Goal: Check status

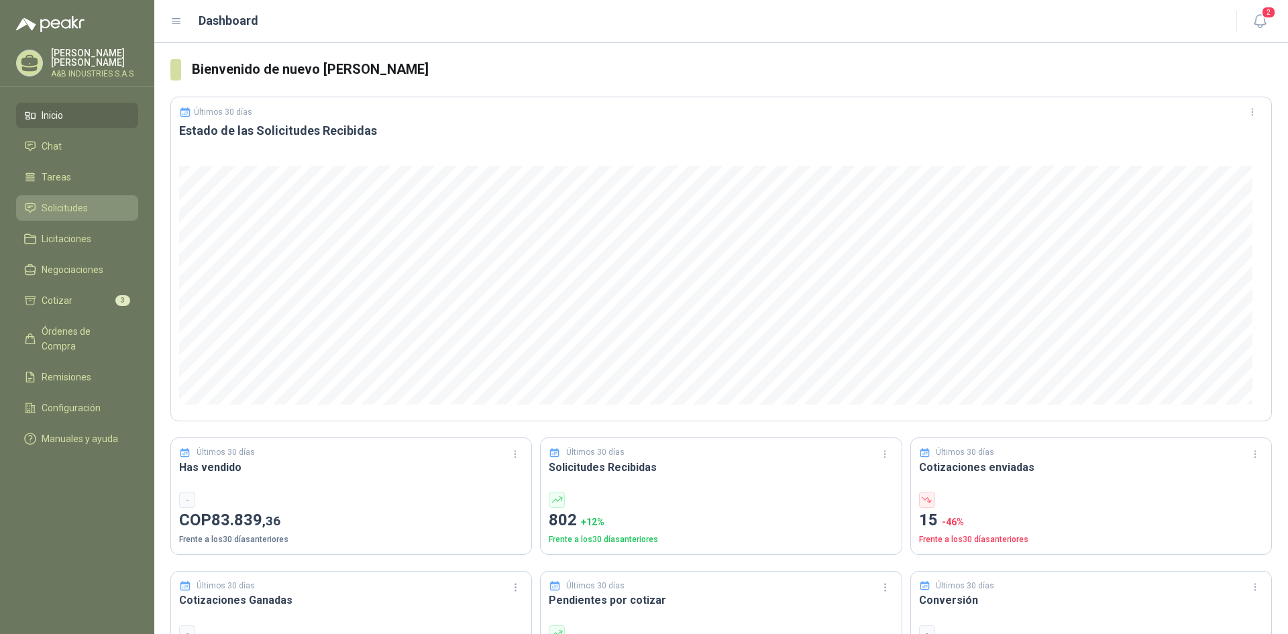
click at [61, 205] on span "Solicitudes" at bounding box center [65, 208] width 46 height 15
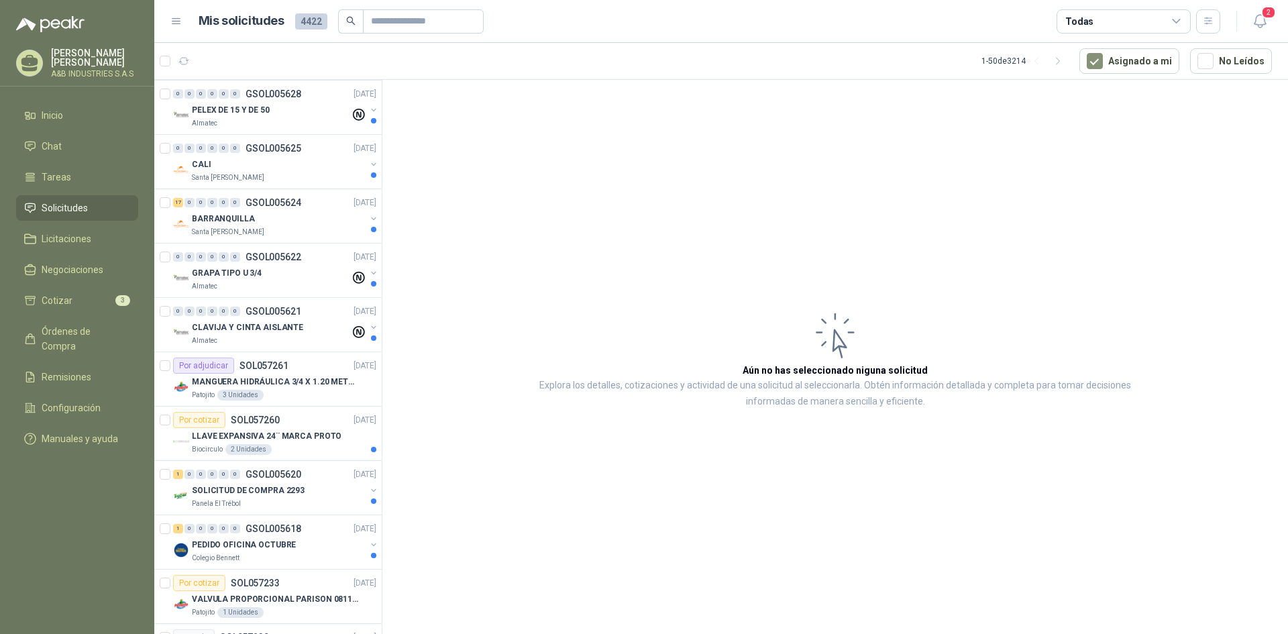
scroll to position [1274, 0]
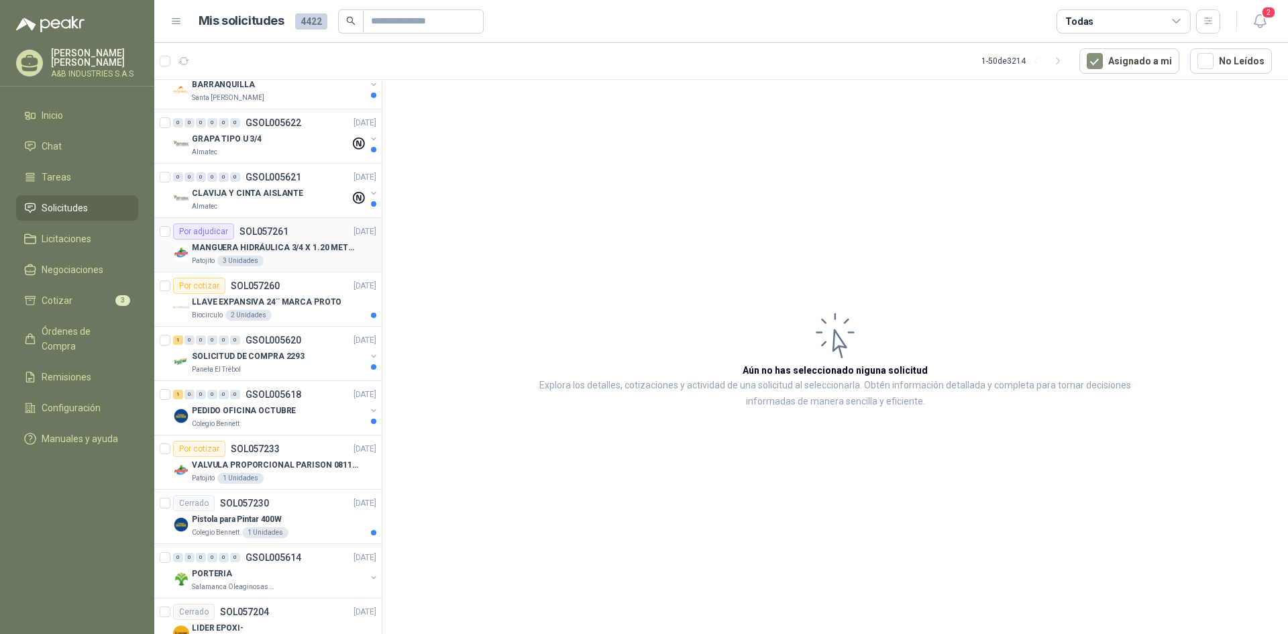
click at [322, 248] on p "MANGUERA HIDRÁULICA 3/4 X 1.20 METROS DE LONGITUD HR-HR-ACOPLADA" at bounding box center [275, 247] width 167 height 13
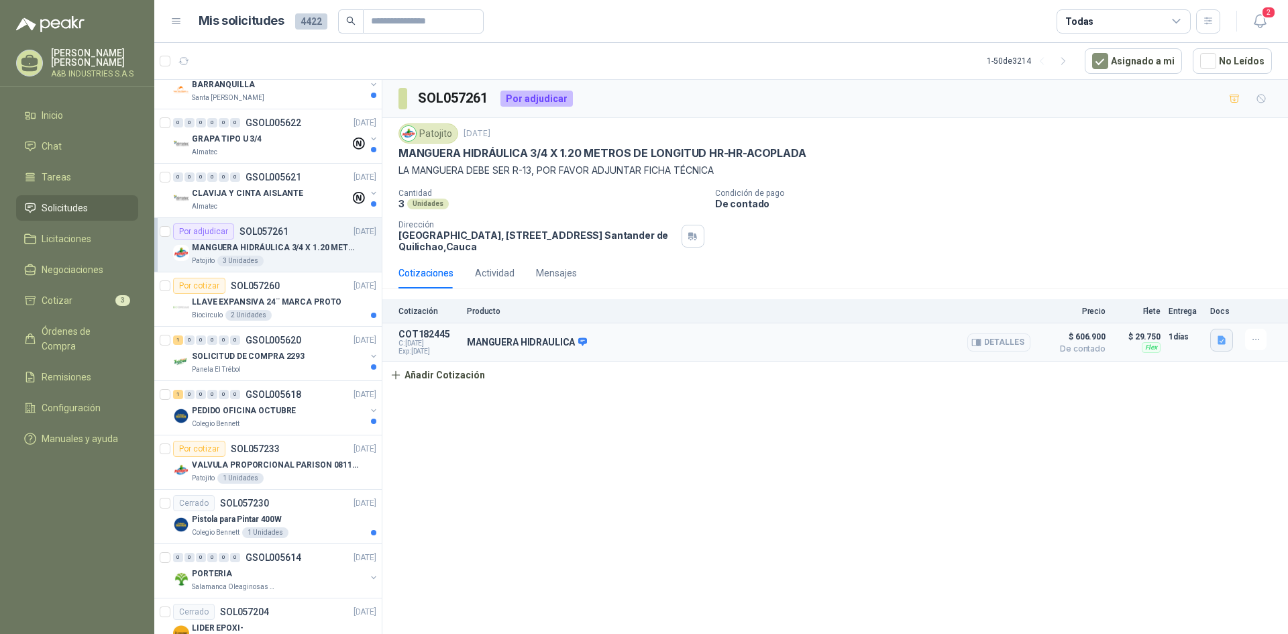
click at [1223, 340] on icon "button" at bounding box center [1221, 340] width 11 height 11
click at [1188, 308] on button "COTIZACIÓN AYB -2879 .pdf" at bounding box center [1160, 311] width 128 height 14
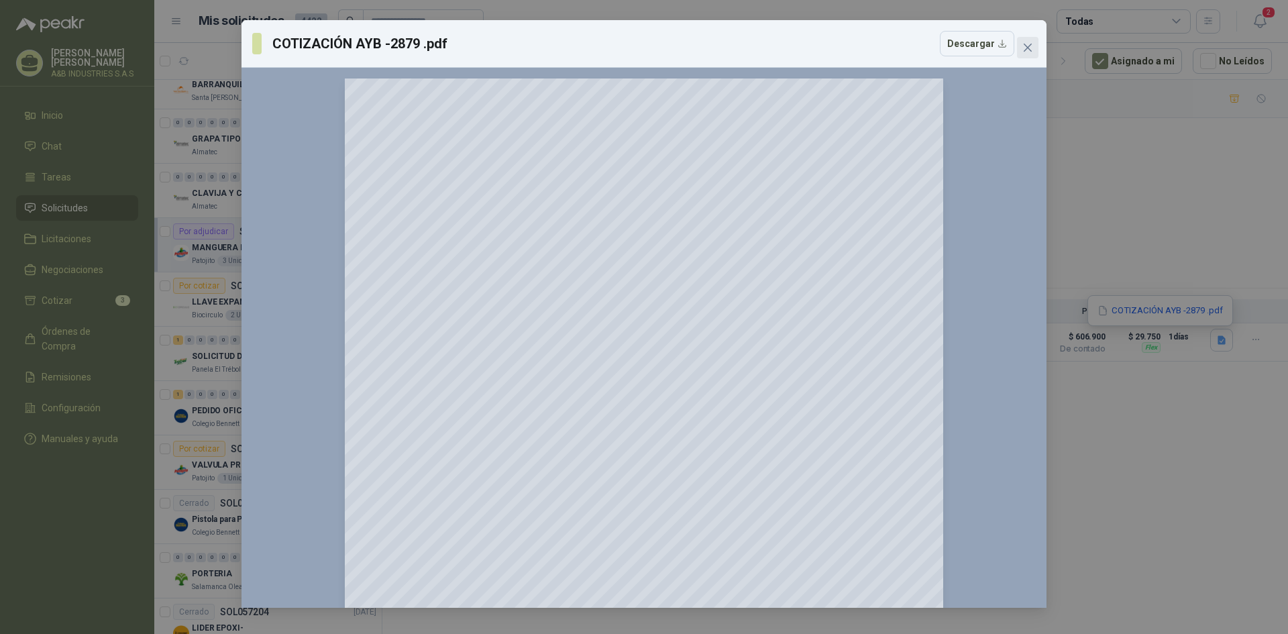
click at [1031, 47] on icon "close" at bounding box center [1027, 47] width 11 height 11
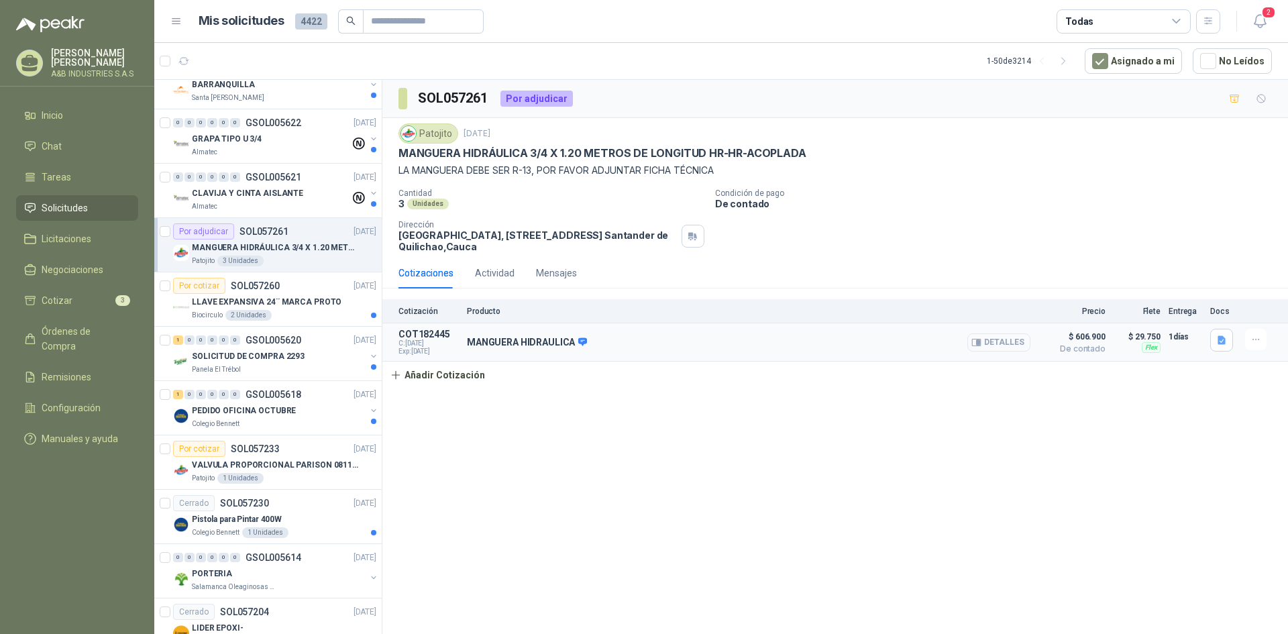
click at [1006, 347] on button "Detalles" at bounding box center [998, 342] width 63 height 18
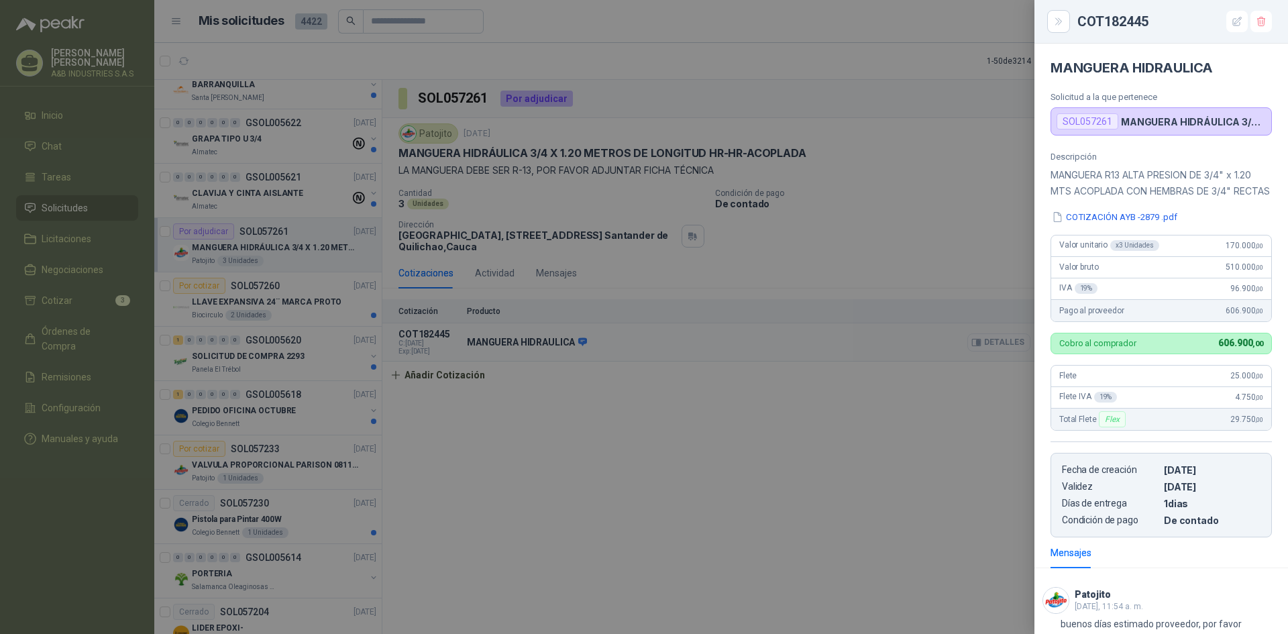
scroll to position [119, 0]
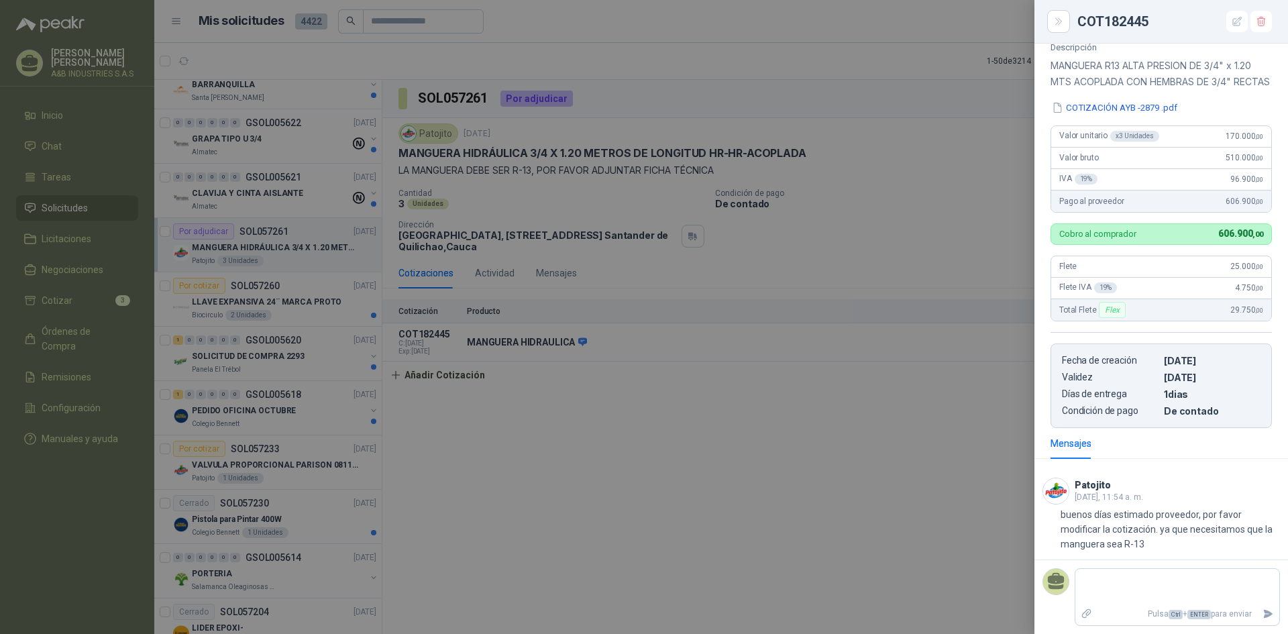
click at [905, 483] on div at bounding box center [644, 317] width 1288 height 634
